Goal: Information Seeking & Learning: Learn about a topic

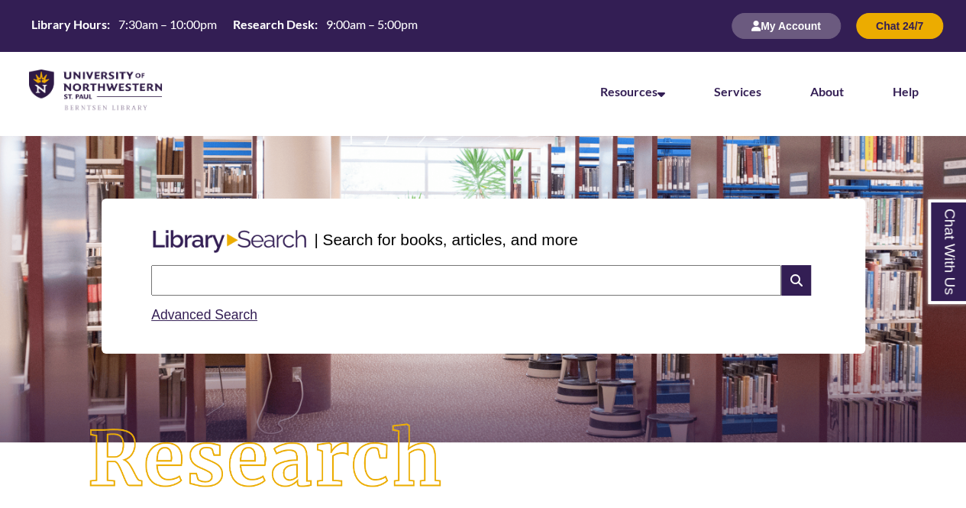
click at [305, 285] on input "text" at bounding box center [466, 280] width 630 height 31
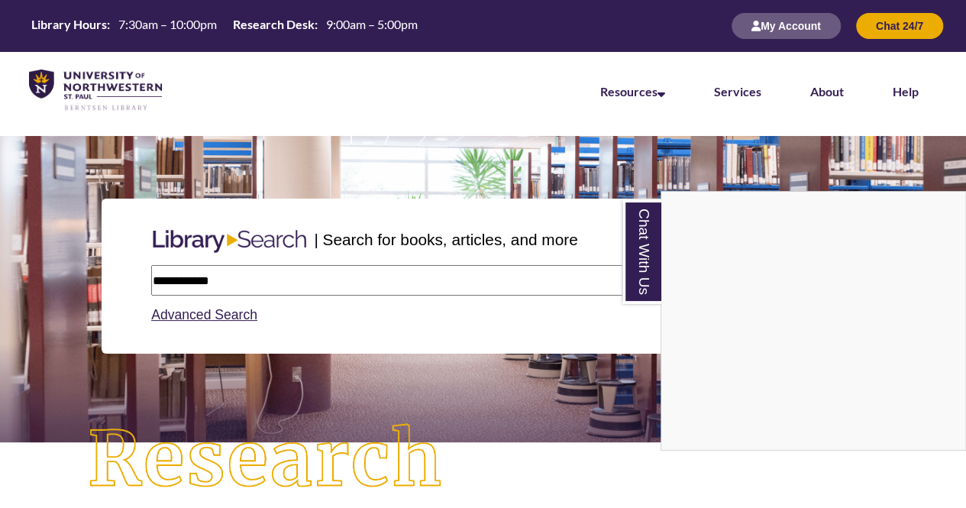
type input "**********"
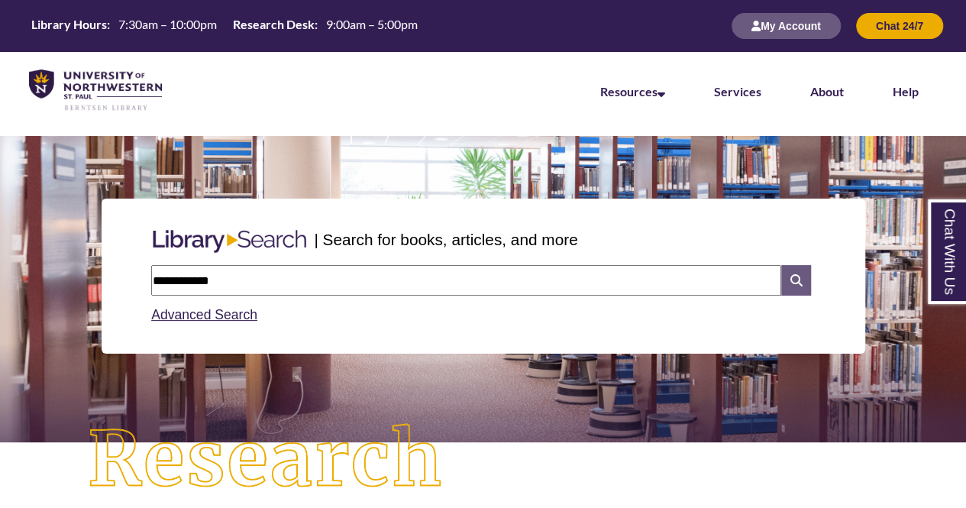
click at [794, 276] on icon at bounding box center [795, 280] width 29 height 31
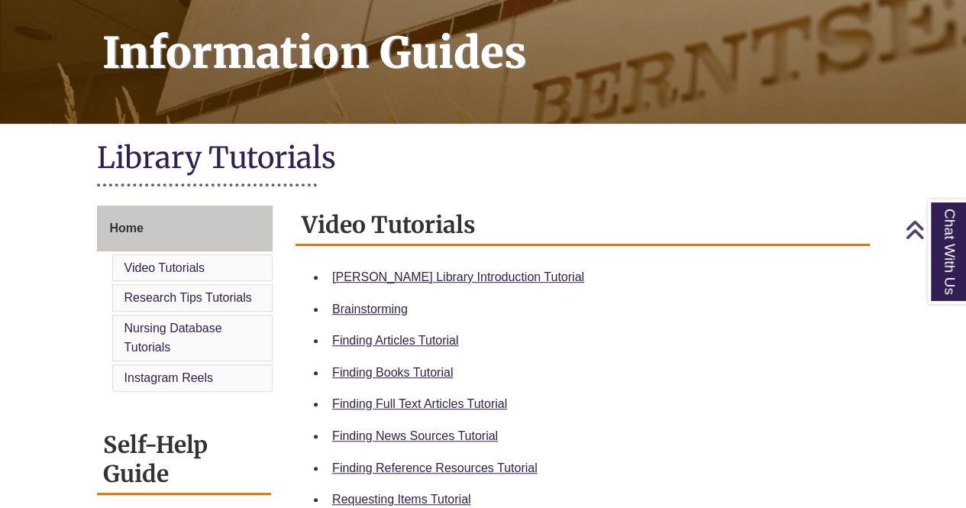
scroll to position [225, 0]
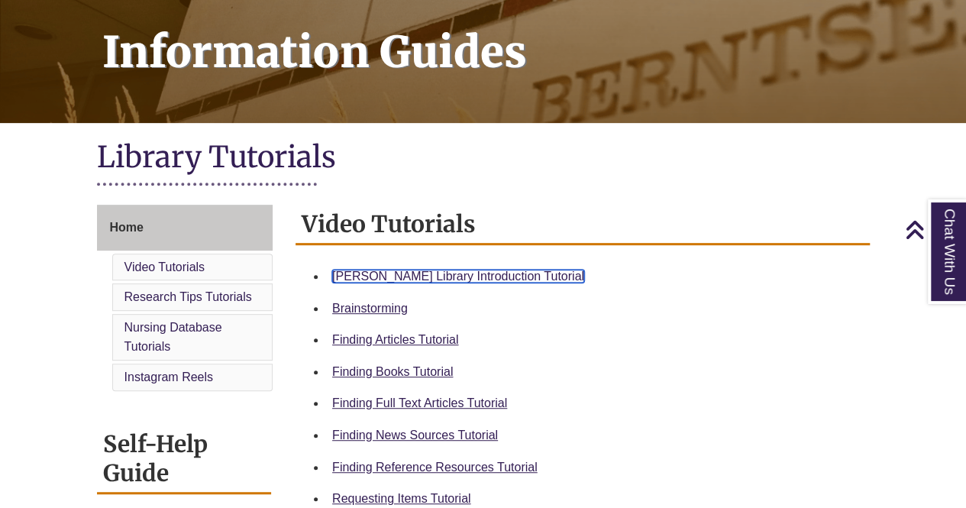
click at [393, 277] on link "[PERSON_NAME] Library Introduction Tutorial" at bounding box center [458, 276] width 252 height 13
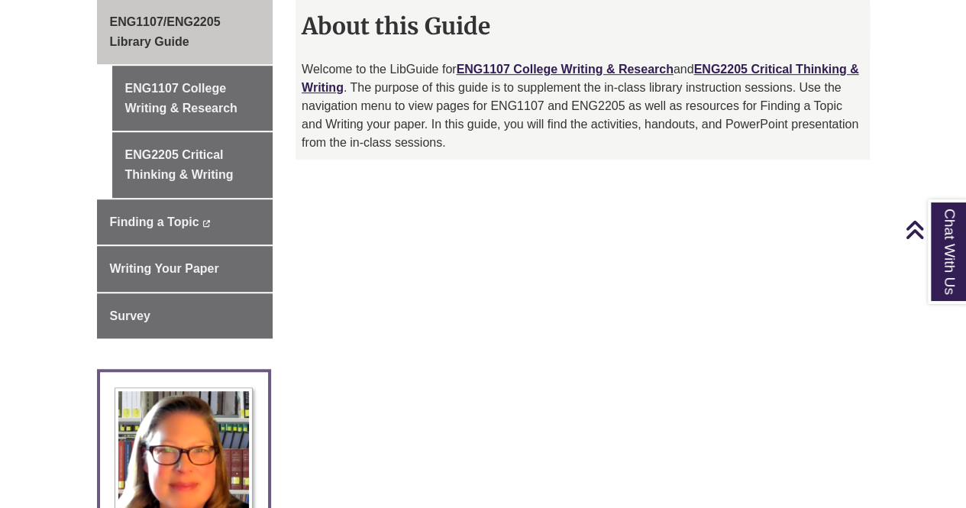
scroll to position [451, 0]
